Goal: Ask a question

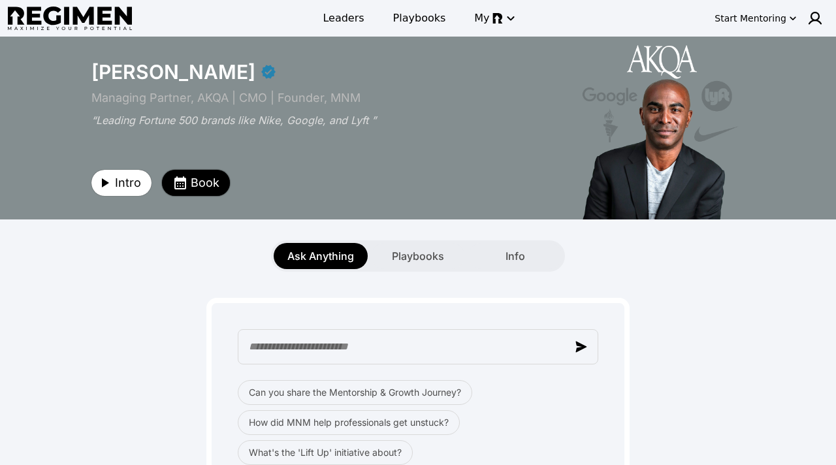
click at [186, 176] on icon "button" at bounding box center [181, 183] width 16 height 16
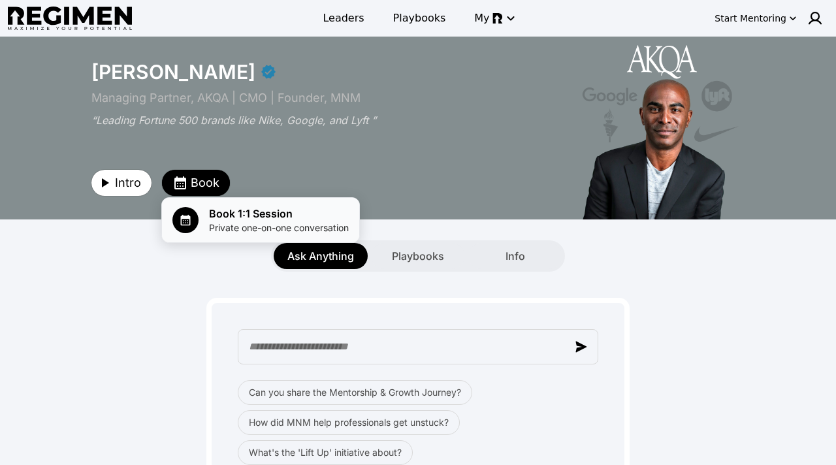
click at [250, 222] on span "Private one-on-one conversation" at bounding box center [279, 228] width 140 height 13
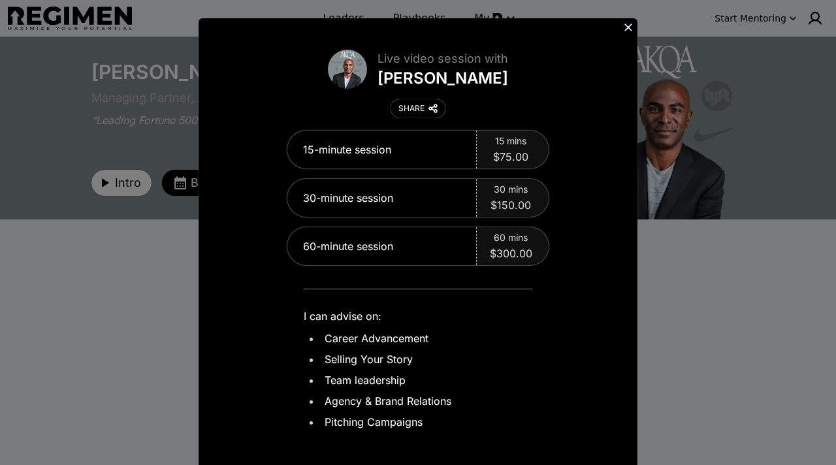
click at [631, 25] on icon at bounding box center [629, 28] width 8 height 8
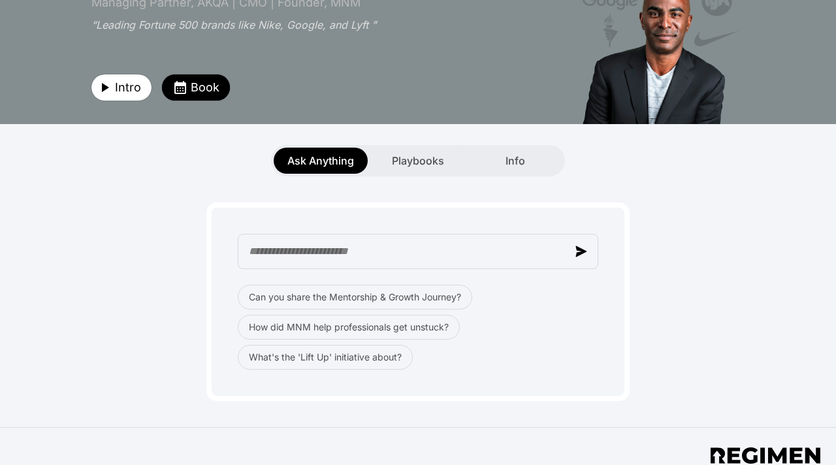
scroll to position [98, 0]
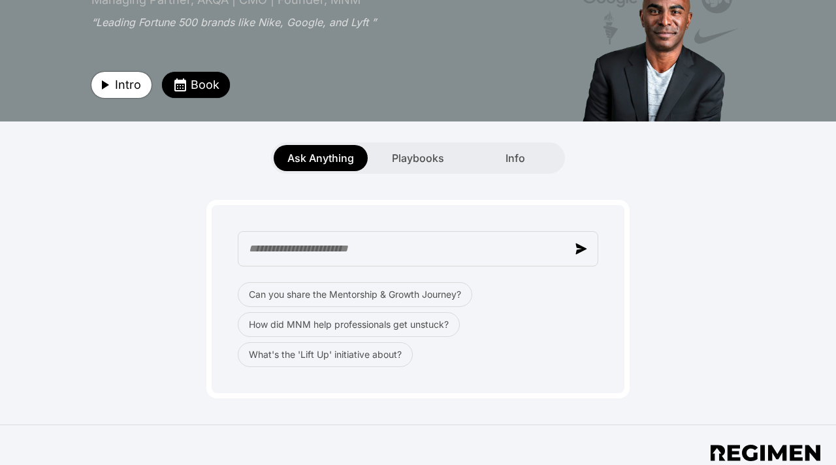
click at [128, 88] on span "Intro" at bounding box center [128, 85] width 26 height 18
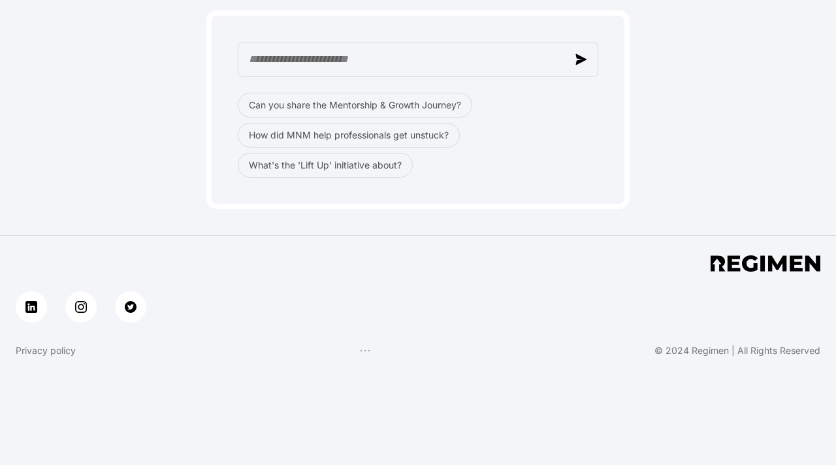
scroll to position [0, 0]
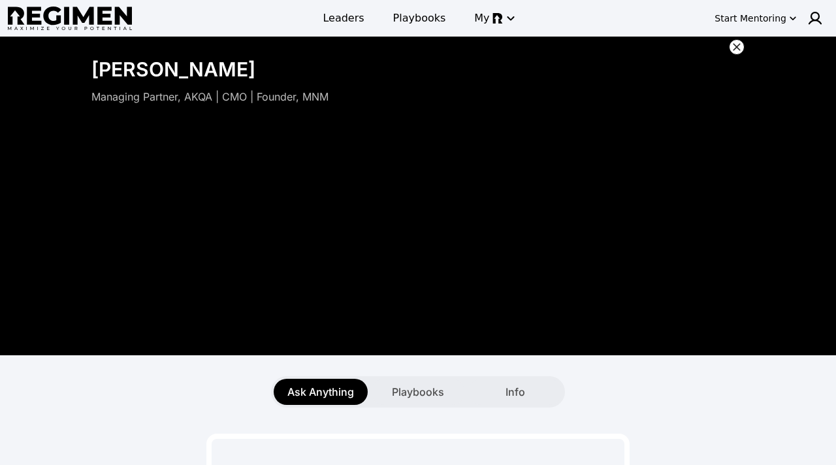
click at [767, 20] on div "Start Mentoring" at bounding box center [751, 18] width 72 height 13
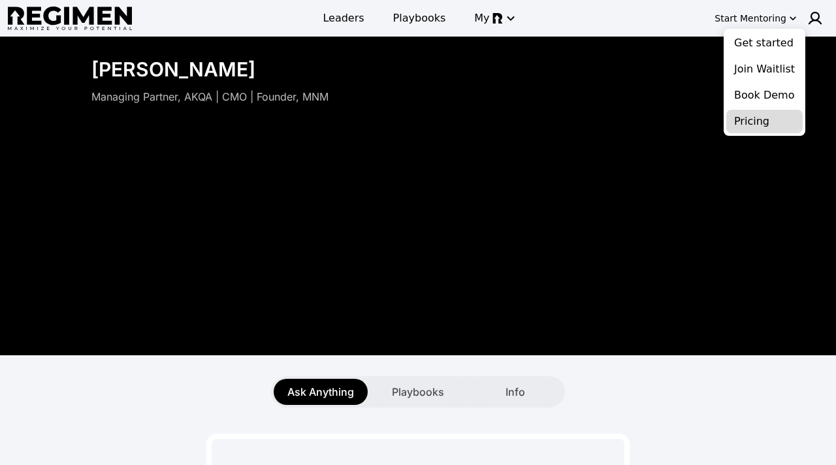
click at [748, 124] on button "Pricing" at bounding box center [765, 122] width 76 height 24
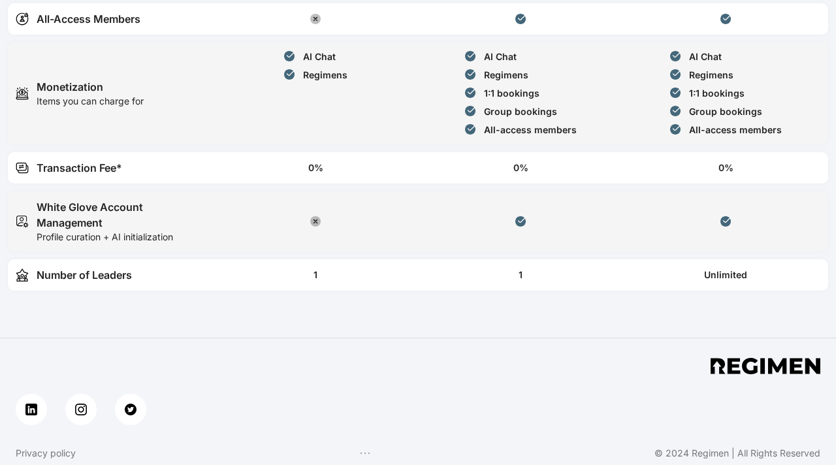
scroll to position [731, 0]
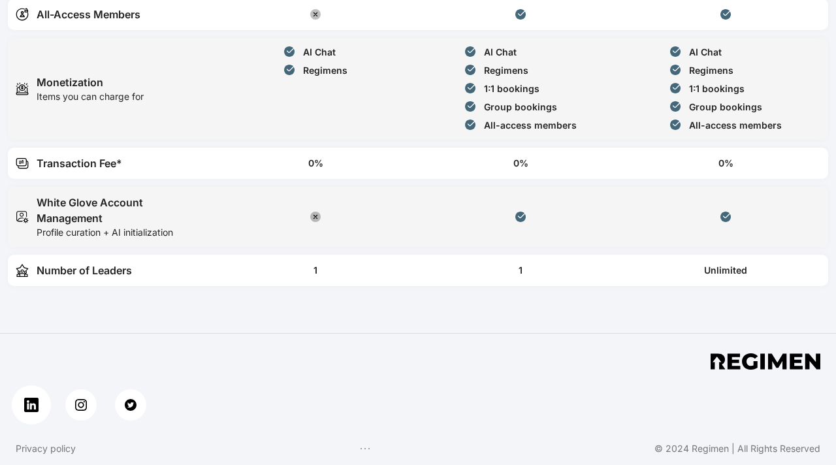
click at [22, 408] on link at bounding box center [31, 405] width 39 height 39
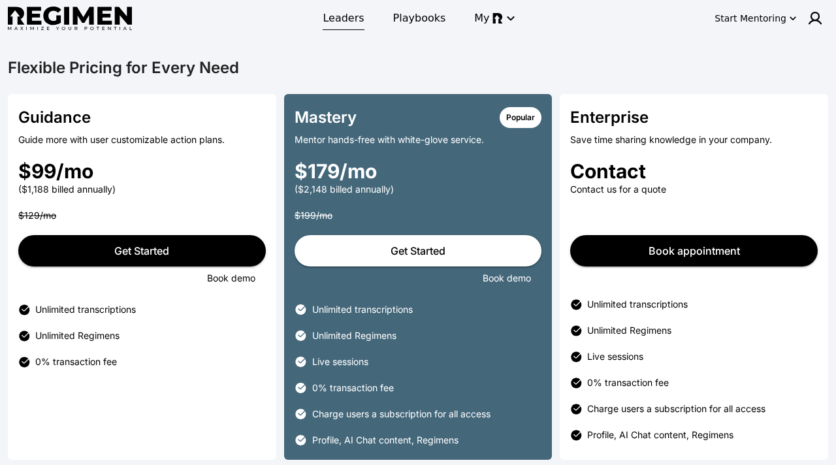
click at [337, 18] on span "Leaders" at bounding box center [343, 18] width 41 height 16
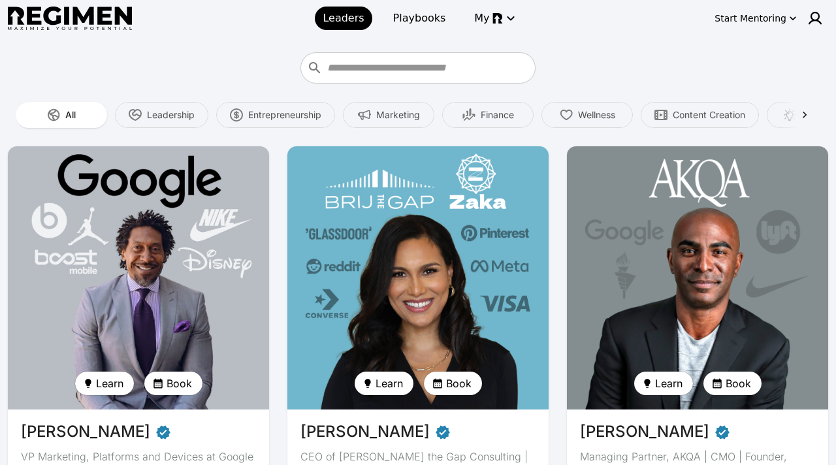
click at [128, 65] on div at bounding box center [418, 67] width 821 height 31
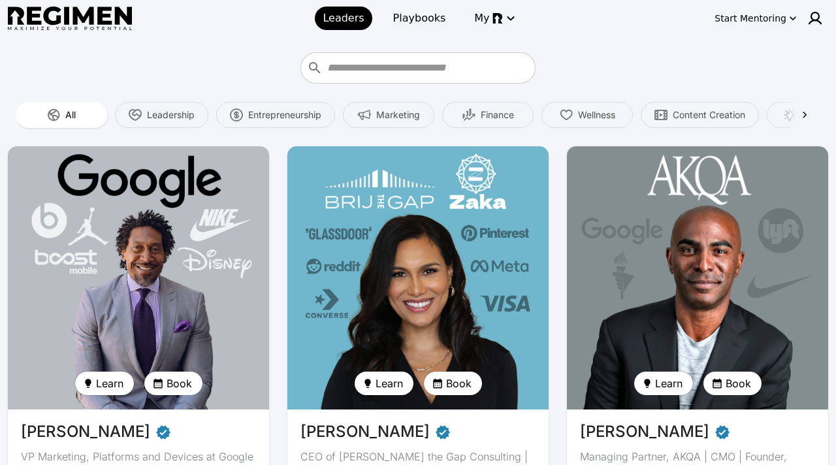
scroll to position [51, 0]
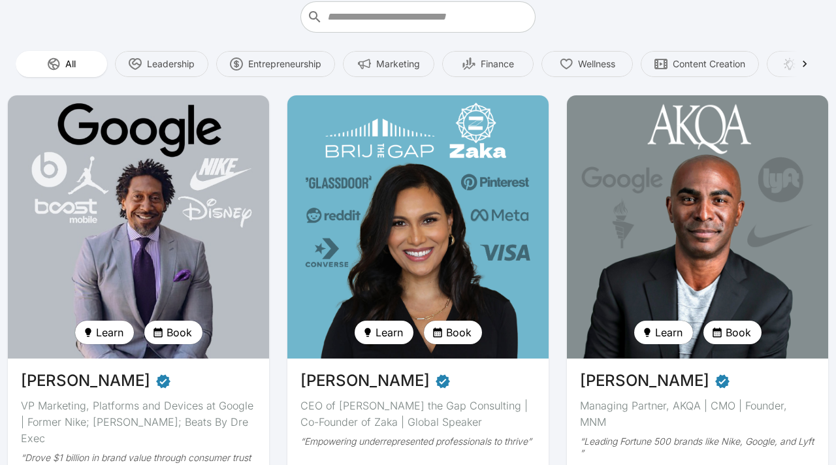
click at [663, 186] on img at bounding box center [697, 226] width 269 height 271
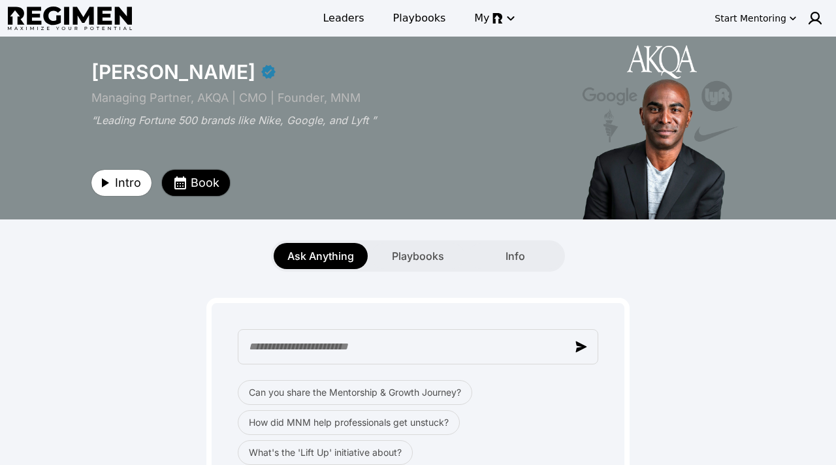
click at [208, 184] on span "Book" at bounding box center [205, 183] width 29 height 18
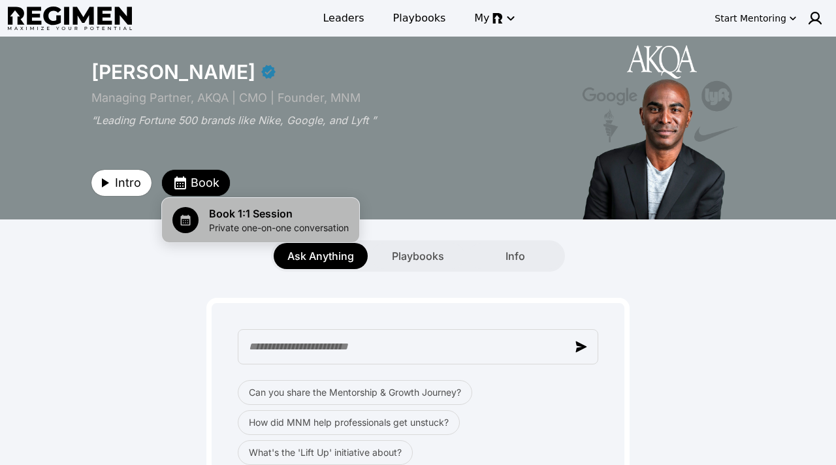
click at [240, 227] on span "Private one-on-one conversation" at bounding box center [279, 228] width 140 height 13
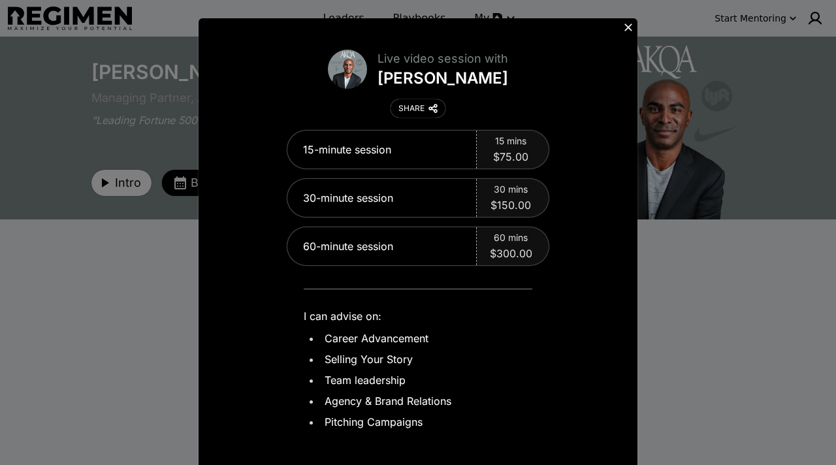
click at [633, 26] on icon at bounding box center [628, 27] width 13 height 13
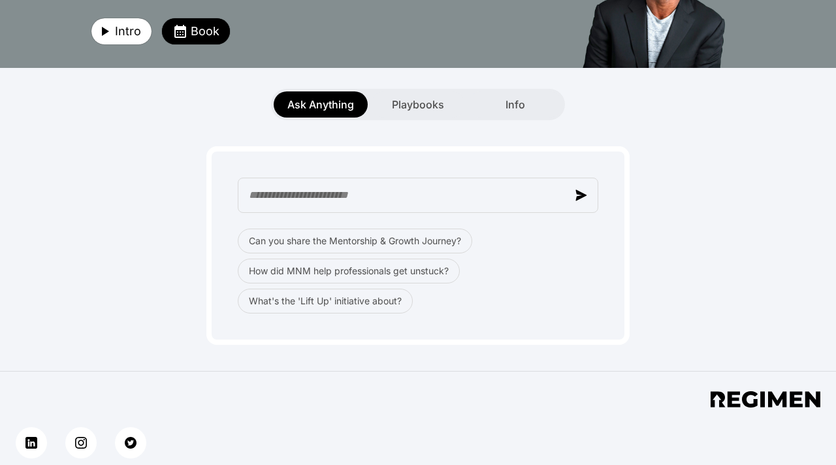
scroll to position [151, 0]
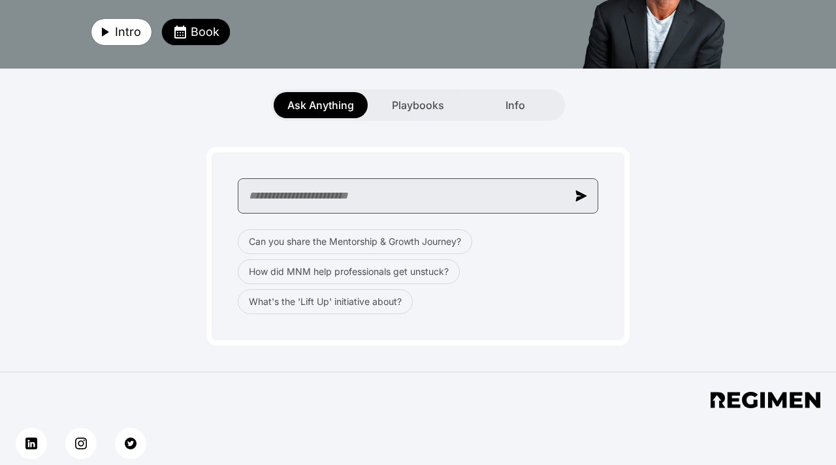
click at [321, 201] on input "text" at bounding box center [418, 195] width 361 height 35
click at [422, 200] on input "**********" at bounding box center [418, 195] width 361 height 35
type input "**********"
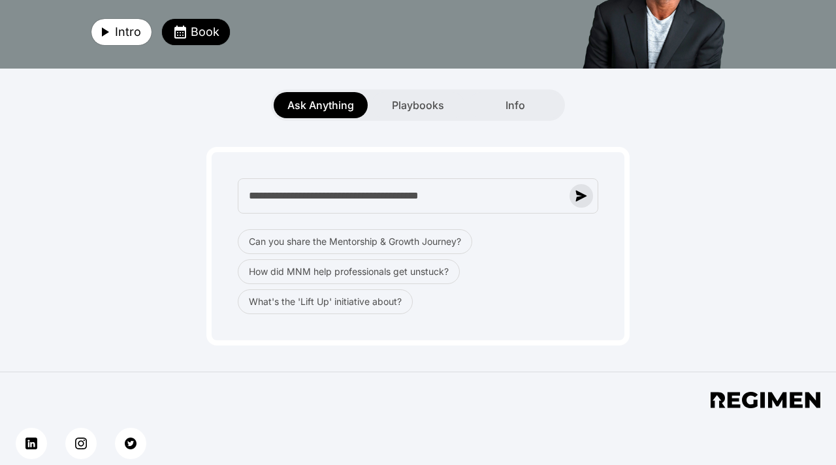
click at [584, 199] on img "button" at bounding box center [582, 196] width 12 height 12
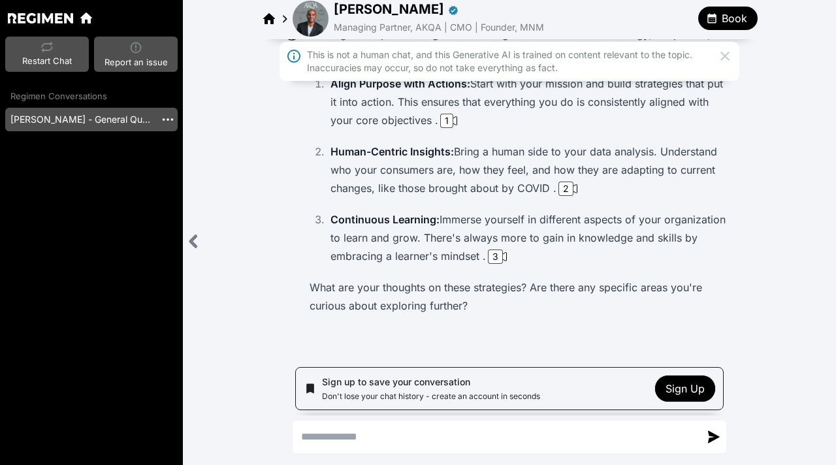
scroll to position [108, 0]
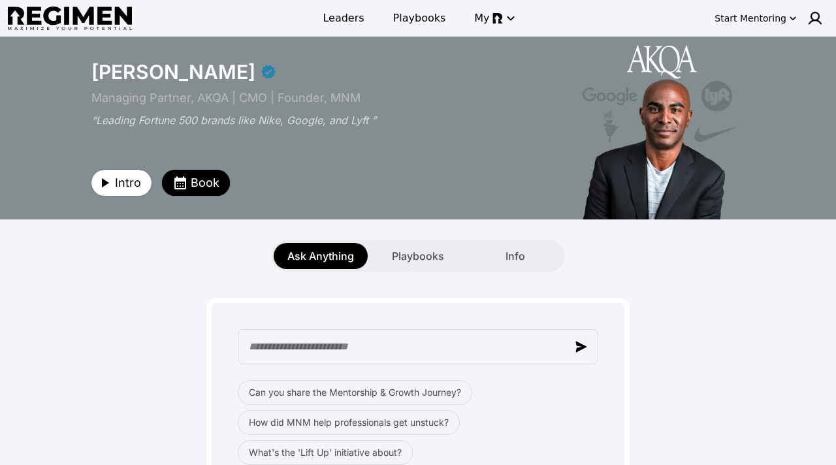
click at [104, 27] on img at bounding box center [70, 19] width 124 height 24
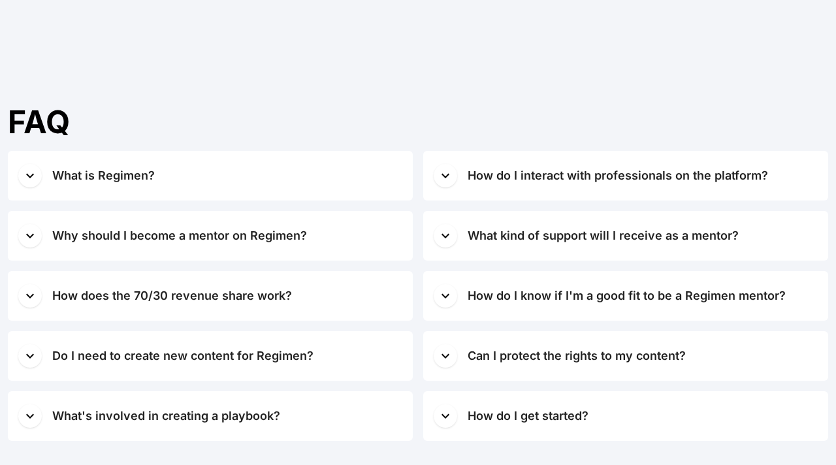
scroll to position [5166, 0]
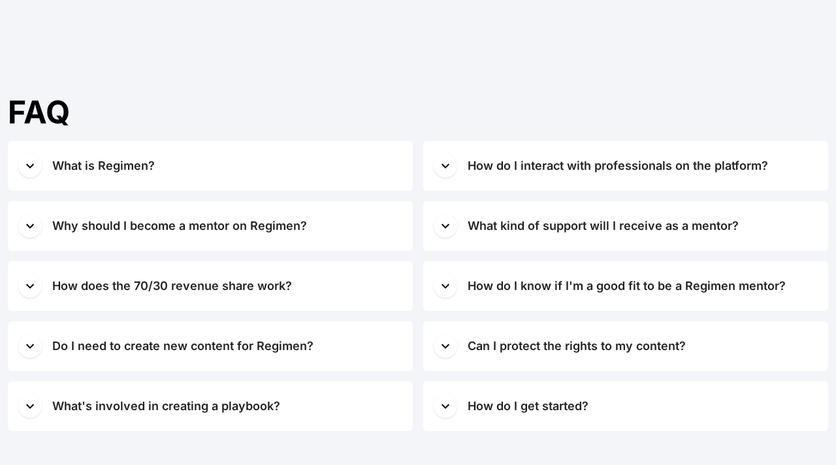
click at [161, 176] on button "What is Regimen?" at bounding box center [210, 166] width 405 height 50
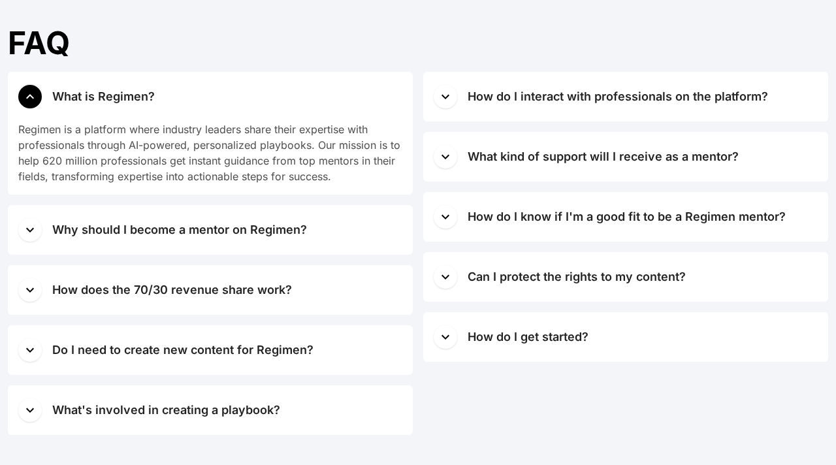
scroll to position [5237, 0]
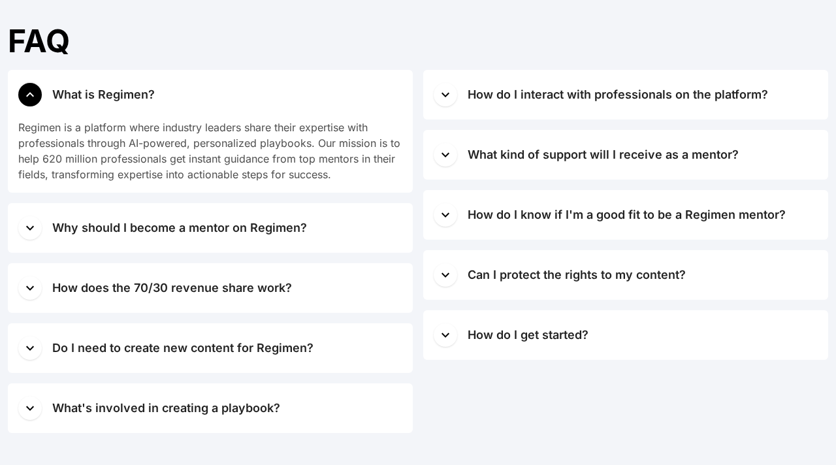
click at [239, 237] on button "Why should I become a mentor on Regimen?" at bounding box center [210, 228] width 405 height 50
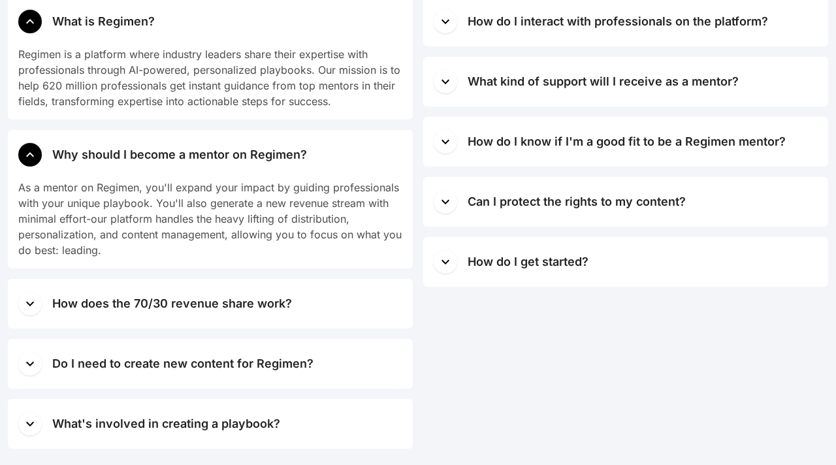
scroll to position [5312, 0]
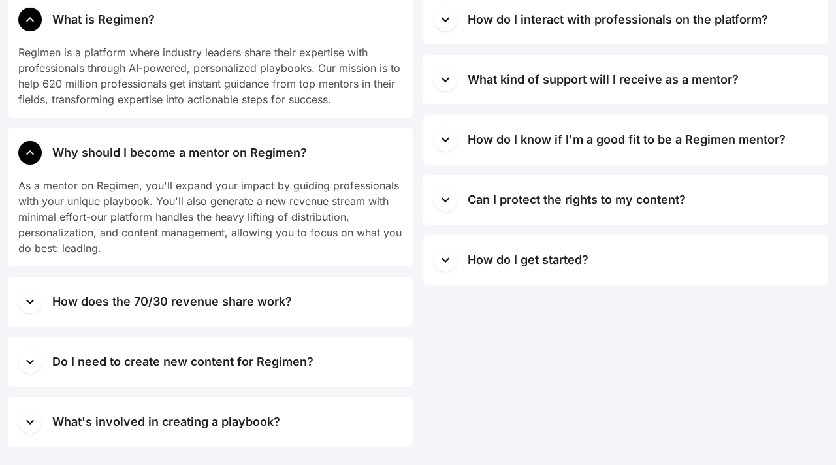
click at [304, 327] on div "What is Regimen? Regimen is a platform where industry leaders share their exper…" at bounding box center [210, 221] width 405 height 452
click at [293, 305] on div "How does the 70/30 revenue share work?" at bounding box center [174, 302] width 245 height 18
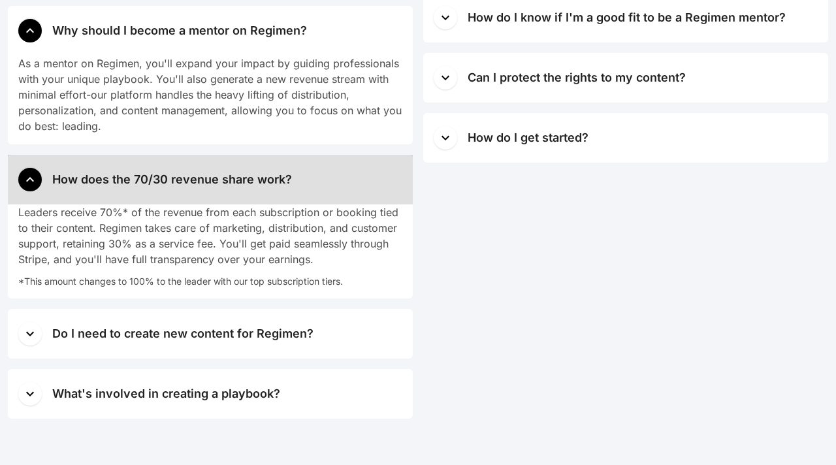
scroll to position [5432, 0]
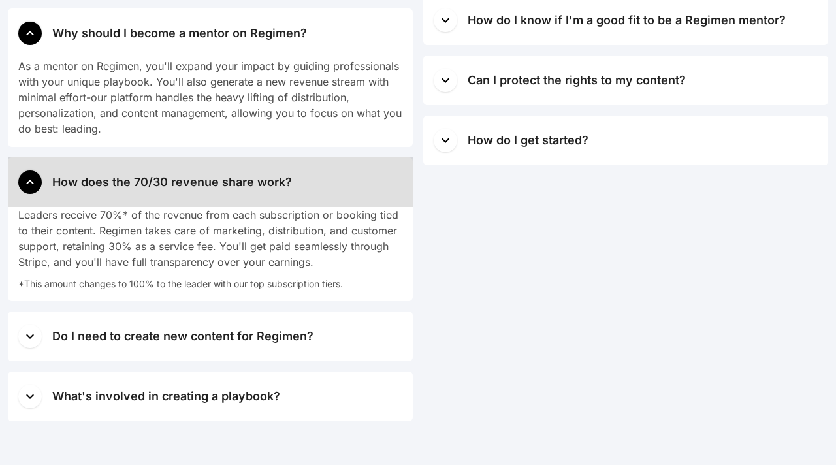
click at [581, 73] on div "Can I protect the rights to my content?" at bounding box center [577, 80] width 218 height 18
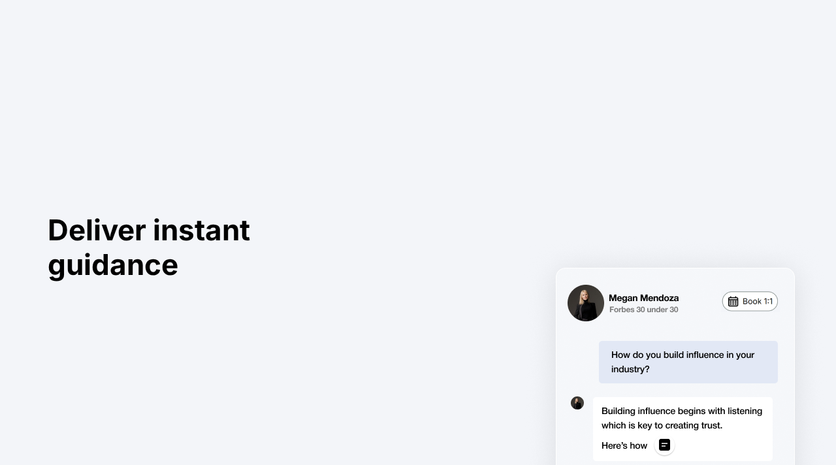
scroll to position [1179, 0]
